Goal: Task Accomplishment & Management: Complete application form

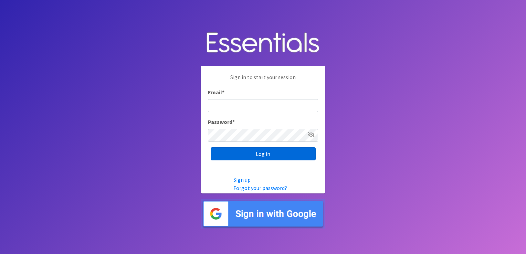
type input "shannon@HeartofOhiodiaperbank.org"
click at [233, 153] on input "Log in" at bounding box center [263, 153] width 105 height 13
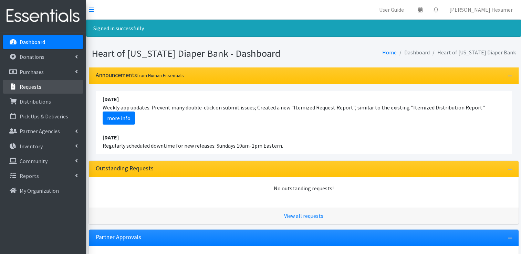
click at [37, 88] on p "Requests" at bounding box center [31, 86] width 22 height 7
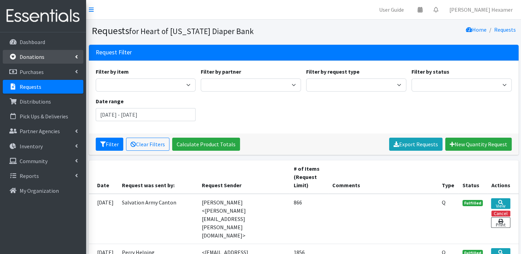
click at [51, 51] on link "Donations" at bounding box center [43, 57] width 81 height 14
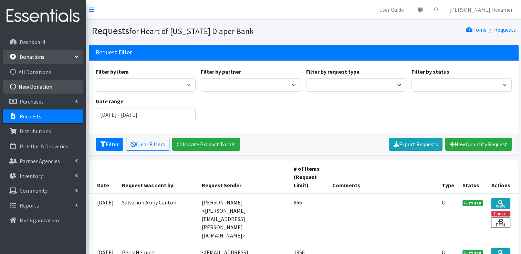
click at [36, 87] on link "New Donation" at bounding box center [43, 87] width 81 height 14
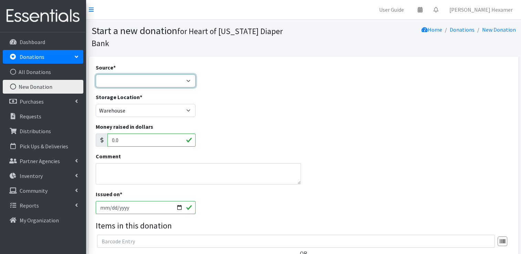
click at [134, 74] on select "Product Drive Manufacturer Donation Site Misc. Donation" at bounding box center [146, 80] width 100 height 13
select select "Donation Site"
click at [96, 74] on select "Product Drive Manufacturer Donation Site Misc. Donation" at bounding box center [146, 80] width 100 height 13
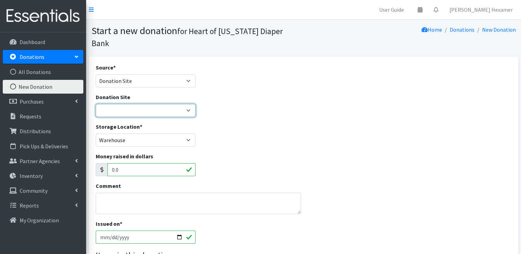
click at [131, 104] on select "2024 Partner Donations Akron Children's Health Center - North Canton Aultman HE…" at bounding box center [146, 110] width 100 height 13
select select "954"
click at [96, 104] on select "2024 Partner Donations Akron Children's Health Center - North Canton Aultman HE…" at bounding box center [146, 110] width 100 height 13
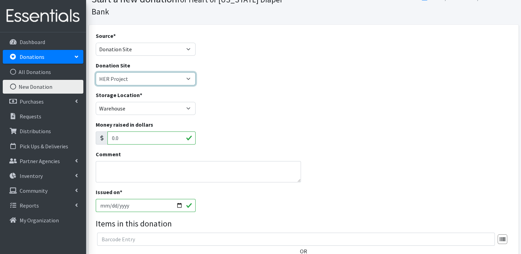
scroll to position [34, 0]
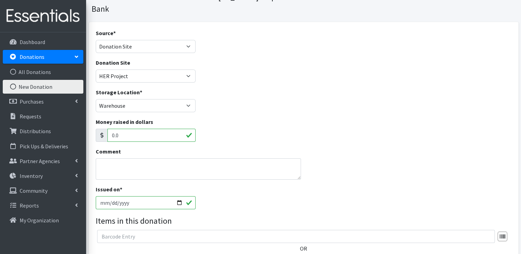
click at [177, 196] on input "[DATE]" at bounding box center [146, 202] width 100 height 13
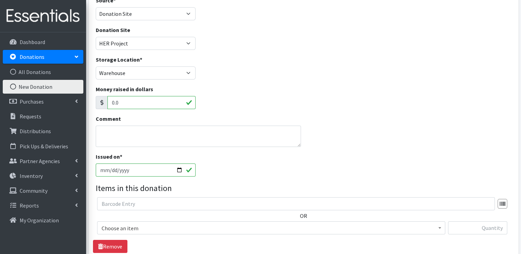
scroll to position [69, 0]
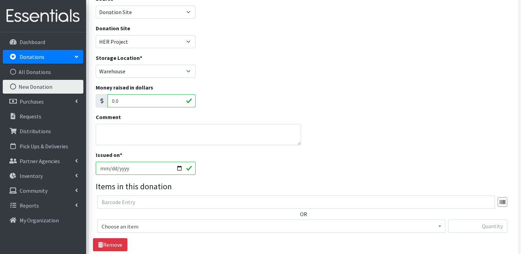
click at [180, 162] on input "2025-08-27" at bounding box center [146, 168] width 100 height 13
type input "[DATE]"
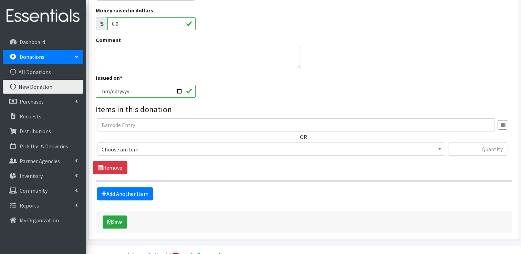
scroll to position [150, 0]
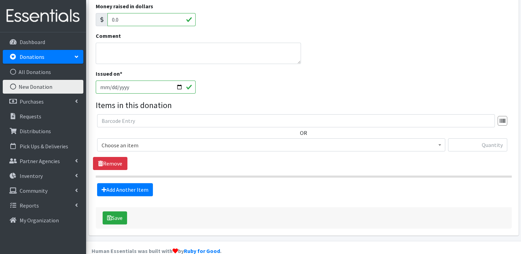
click at [147, 140] on span "Choose an item" at bounding box center [271, 145] width 339 height 10
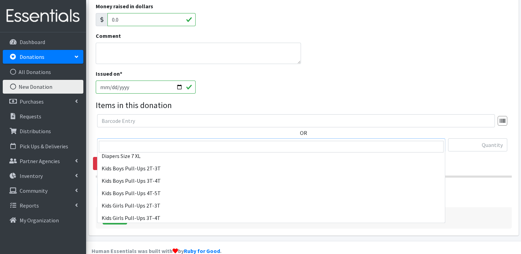
scroll to position [319, 0]
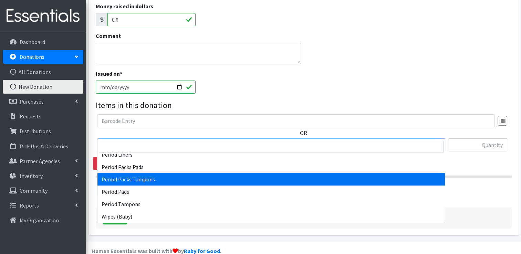
select select "11445"
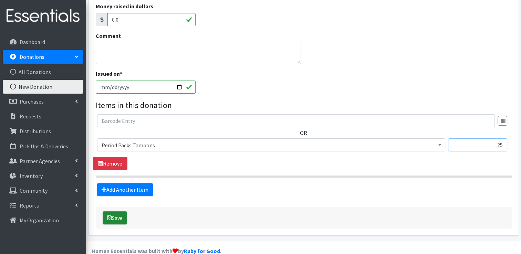
type input "25"
click at [116, 211] on button "Save" at bounding box center [115, 217] width 24 height 13
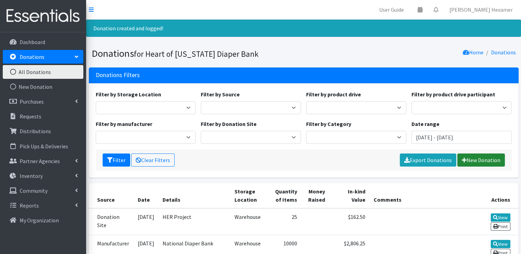
click at [491, 161] on link "New Donation" at bounding box center [481, 160] width 48 height 13
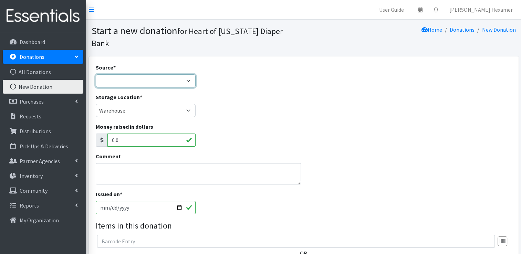
click at [180, 74] on select "Product Drive Manufacturer Donation Site Misc. Donation" at bounding box center [146, 80] width 100 height 13
select select "Manufacturer"
click at [96, 74] on select "Product Drive Manufacturer Donation Site Misc. Donation" at bounding box center [146, 80] width 100 height 13
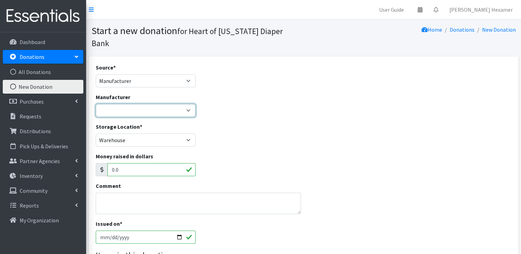
click at [147, 104] on select "Baby2Baby National Diaper Bank Sam's Club Cuyahoga Falls Sam's Club North Canto…" at bounding box center [146, 110] width 100 height 13
select select "283"
click at [96, 104] on select "Baby2Baby National Diaper Bank Sam's Club Cuyahoga Falls Sam's Club North Canto…" at bounding box center [146, 110] width 100 height 13
click at [181, 231] on input "[DATE]" at bounding box center [146, 237] width 100 height 13
type input "[DATE]"
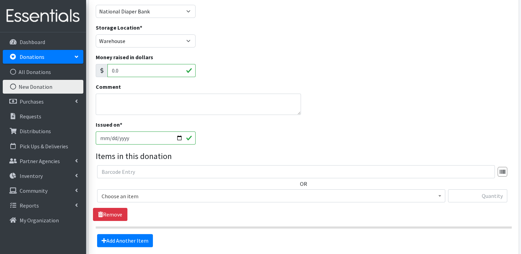
scroll to position [103, 0]
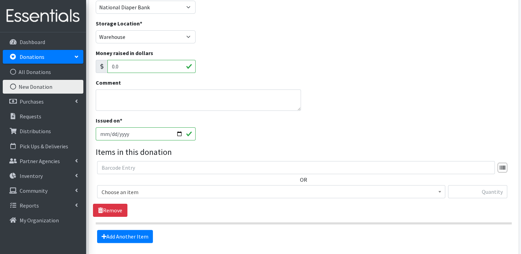
click at [131, 187] on span "Choose an item" at bounding box center [271, 192] width 339 height 10
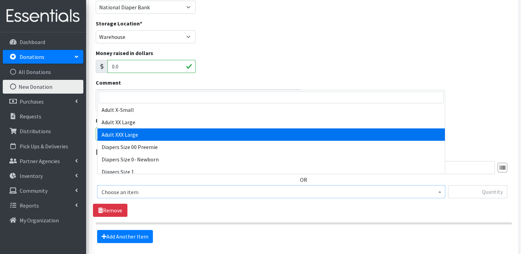
scroll to position [69, 0]
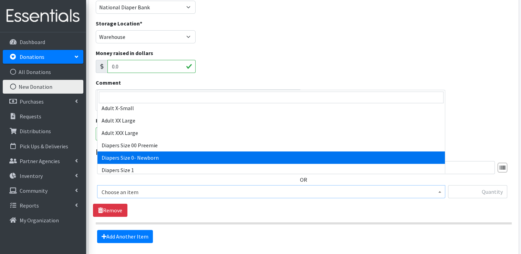
select select "406"
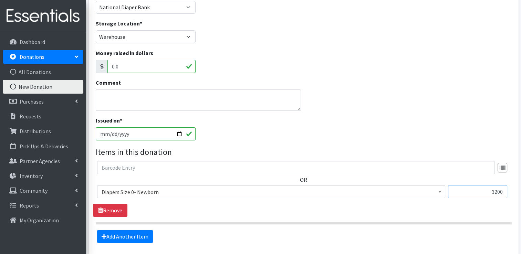
type input "3200"
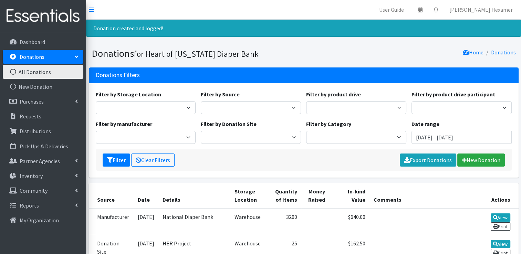
click at [360, 186] on th "In-kind Value" at bounding box center [349, 195] width 41 height 25
click at [474, 159] on link "New Donation" at bounding box center [481, 160] width 48 height 13
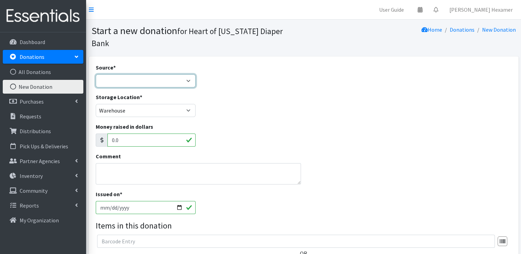
click at [152, 74] on select "Product Drive Manufacturer Donation Site Misc. Donation" at bounding box center [146, 80] width 100 height 13
select select "Misc. Donation"
click at [96, 74] on select "Product Drive Manufacturer Donation Site Misc. Donation" at bounding box center [146, 80] width 100 height 13
click at [135, 163] on textarea "Comment" at bounding box center [198, 173] width 205 height 21
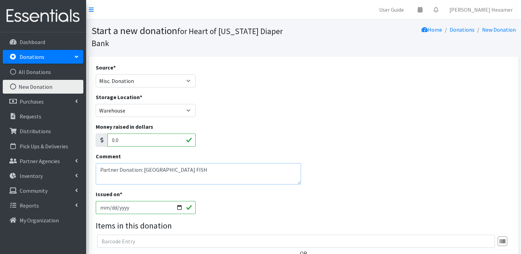
type textarea "Partner Donation: [GEOGRAPHIC_DATA] FISH"
click at [178, 201] on input "2025-08-27" at bounding box center [146, 207] width 100 height 13
type input "[DATE]"
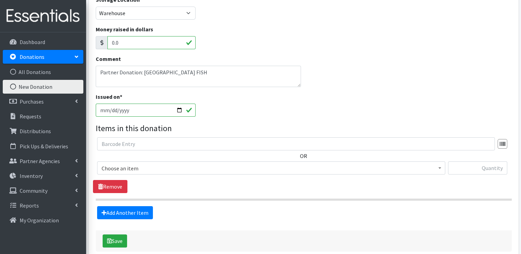
scroll to position [103, 0]
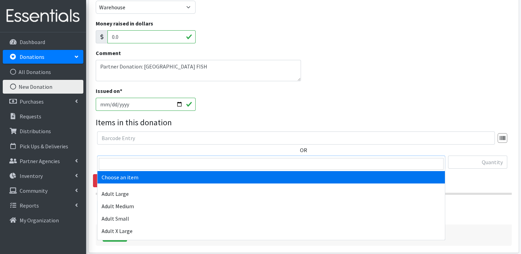
click at [200, 158] on span "Choose an item" at bounding box center [271, 163] width 339 height 10
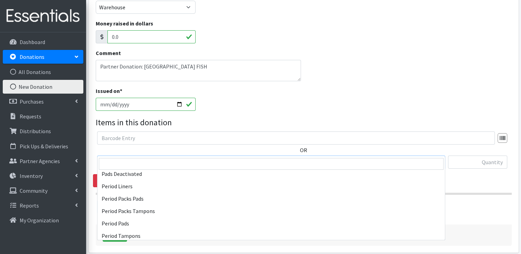
scroll to position [319, 0]
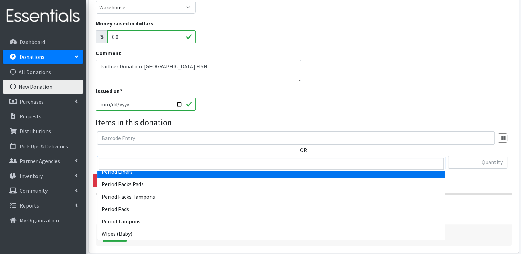
select select "12635"
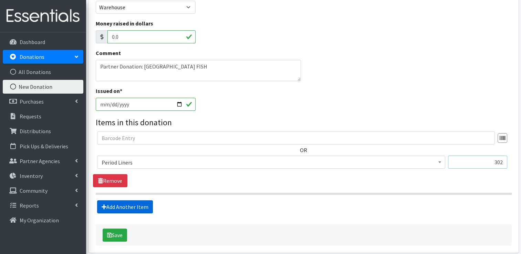
type input "302"
click at [140, 200] on link "Add Another Item" at bounding box center [125, 206] width 56 height 13
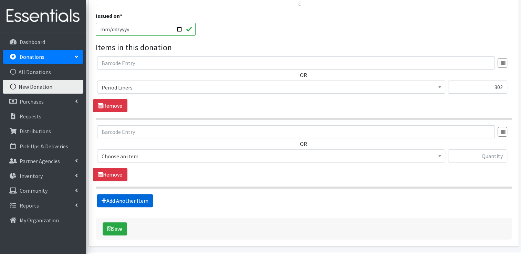
scroll to position [189, 0]
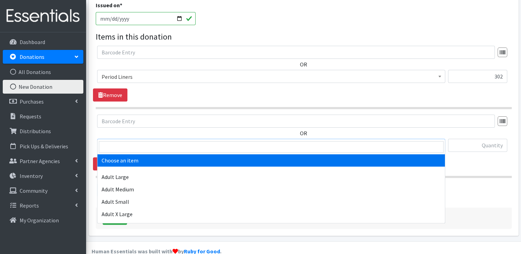
click at [139, 141] on span "Choose an item" at bounding box center [271, 146] width 339 height 10
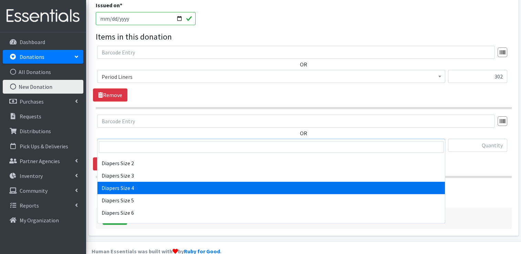
scroll to position [319, 0]
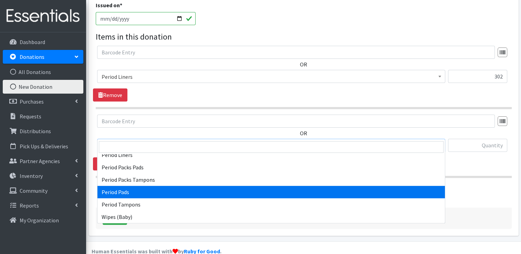
select select "12634"
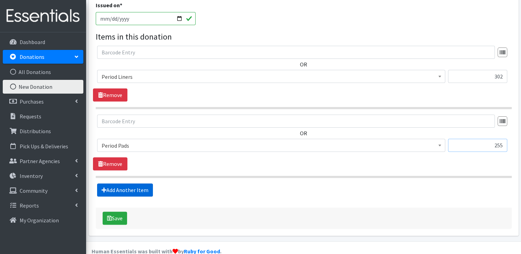
type input "255"
click at [138, 183] on link "Add Another Item" at bounding box center [125, 189] width 56 height 13
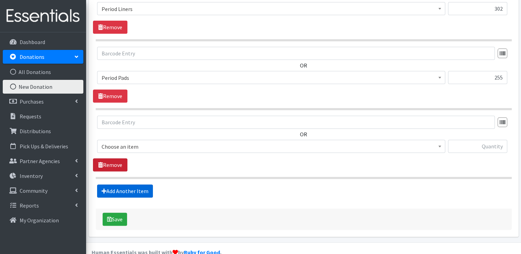
scroll to position [257, 0]
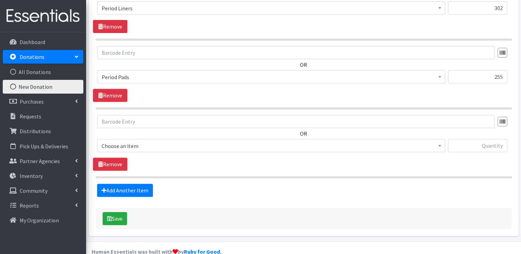
click at [124, 141] on span "Choose an item" at bounding box center [271, 146] width 339 height 10
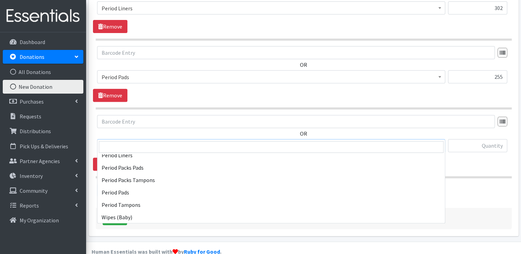
scroll to position [319, 0]
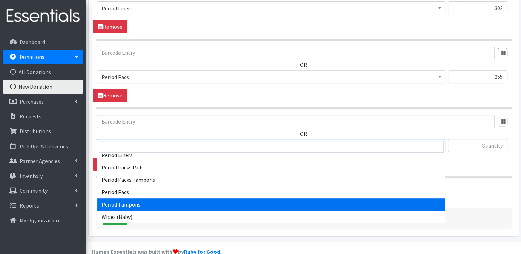
select select "12633"
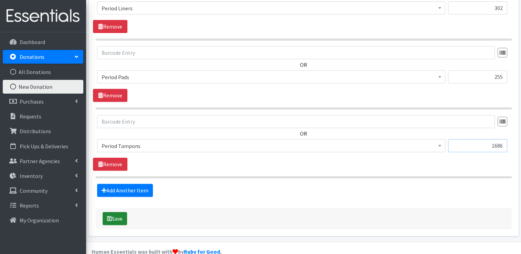
type input "1686"
click at [120, 212] on button "Save" at bounding box center [115, 218] width 24 height 13
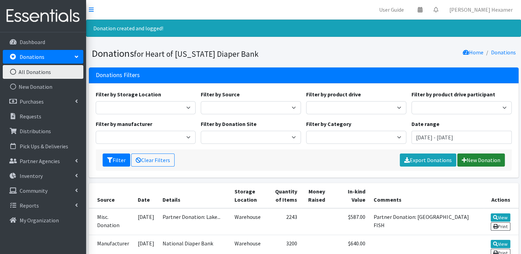
click at [477, 154] on link "New Donation" at bounding box center [481, 160] width 48 height 13
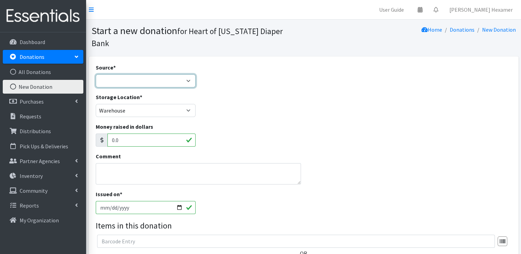
drag, startPoint x: 141, startPoint y: 70, endPoint x: 138, endPoint y: 76, distance: 7.2
click at [141, 74] on select "Product Drive Manufacturer Donation Site Misc. Donation" at bounding box center [146, 80] width 100 height 13
select select "Misc. Donation"
click at [96, 74] on select "Product Drive Manufacturer Donation Site Misc. Donation" at bounding box center [146, 80] width 100 height 13
click at [155, 163] on textarea "Comment" at bounding box center [198, 173] width 205 height 21
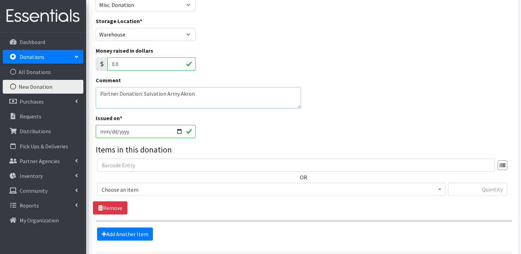
scroll to position [120, 0]
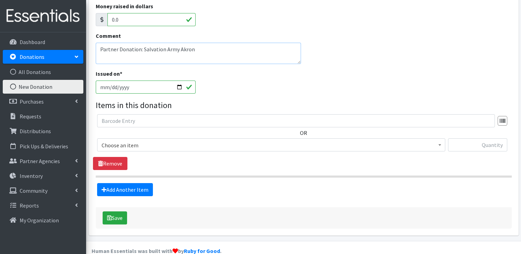
type textarea "Partner Donation: Salvation Army Akron"
click at [179, 81] on input "[DATE]" at bounding box center [146, 87] width 100 height 13
type input "[DATE]"
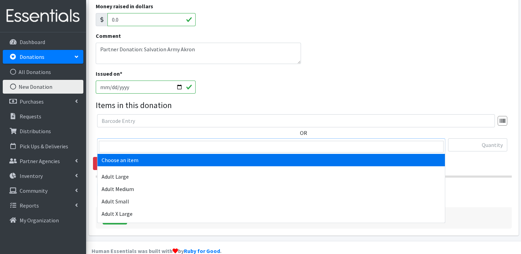
click at [131, 140] on span "Choose an item" at bounding box center [271, 145] width 339 height 10
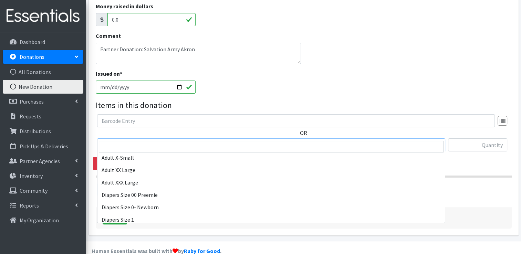
scroll to position [103, 0]
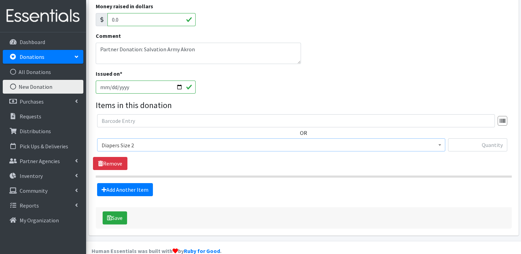
select select "426"
type input "200"
click at [112, 211] on button "Save" at bounding box center [115, 217] width 24 height 13
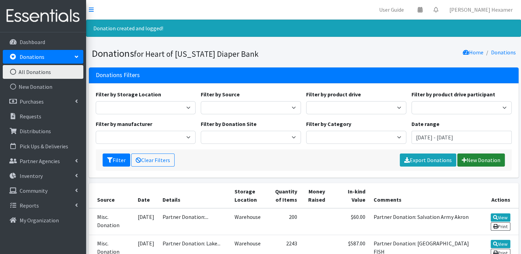
click at [483, 158] on link "New Donation" at bounding box center [481, 160] width 48 height 13
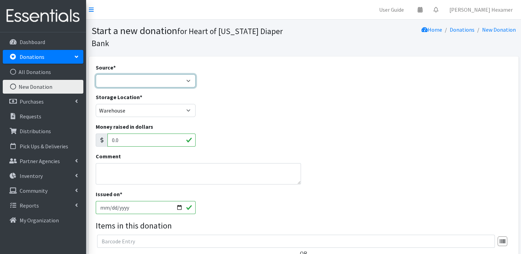
click at [113, 74] on select "Product Drive Manufacturer Donation Site Misc. Donation" at bounding box center [146, 80] width 100 height 13
select select "Misc. Donation"
click at [96, 74] on select "Product Drive Manufacturer Donation Site Misc. Donation" at bounding box center [146, 80] width 100 height 13
click at [123, 165] on textarea "Comment" at bounding box center [198, 173] width 205 height 21
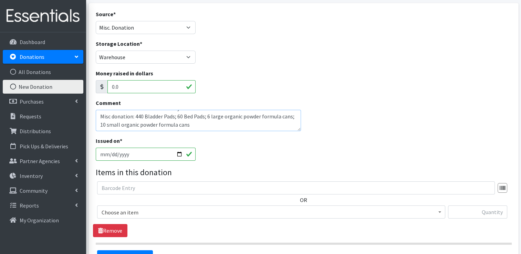
scroll to position [120, 0]
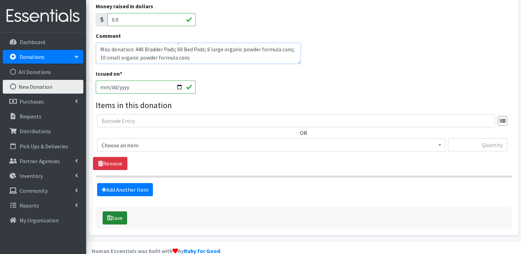
type textarea "Partner Donation: Salvation Army Alliance Misc donation: 440 Bladder Pads; 60 B…"
click at [118, 211] on button "Save" at bounding box center [115, 217] width 24 height 13
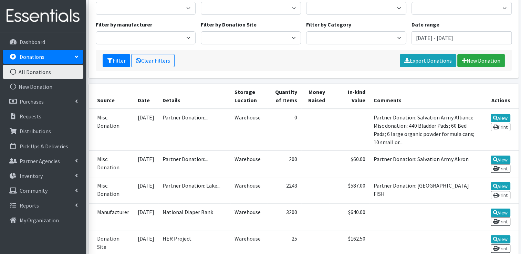
scroll to position [103, 0]
